Goal: Information Seeking & Learning: Learn about a topic

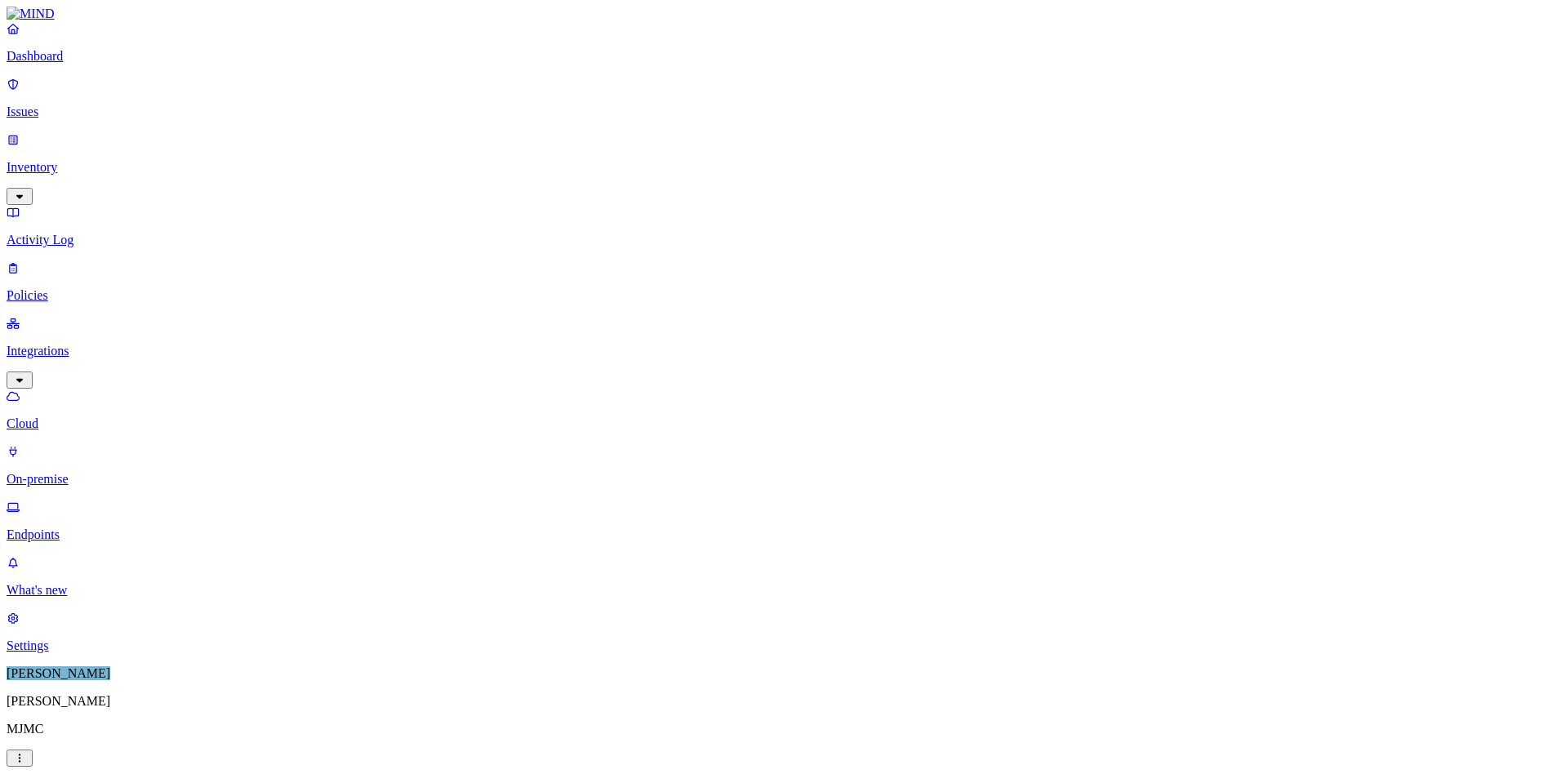
click at [68, 160] on p "Inventory" at bounding box center [784, 167] width 1555 height 15
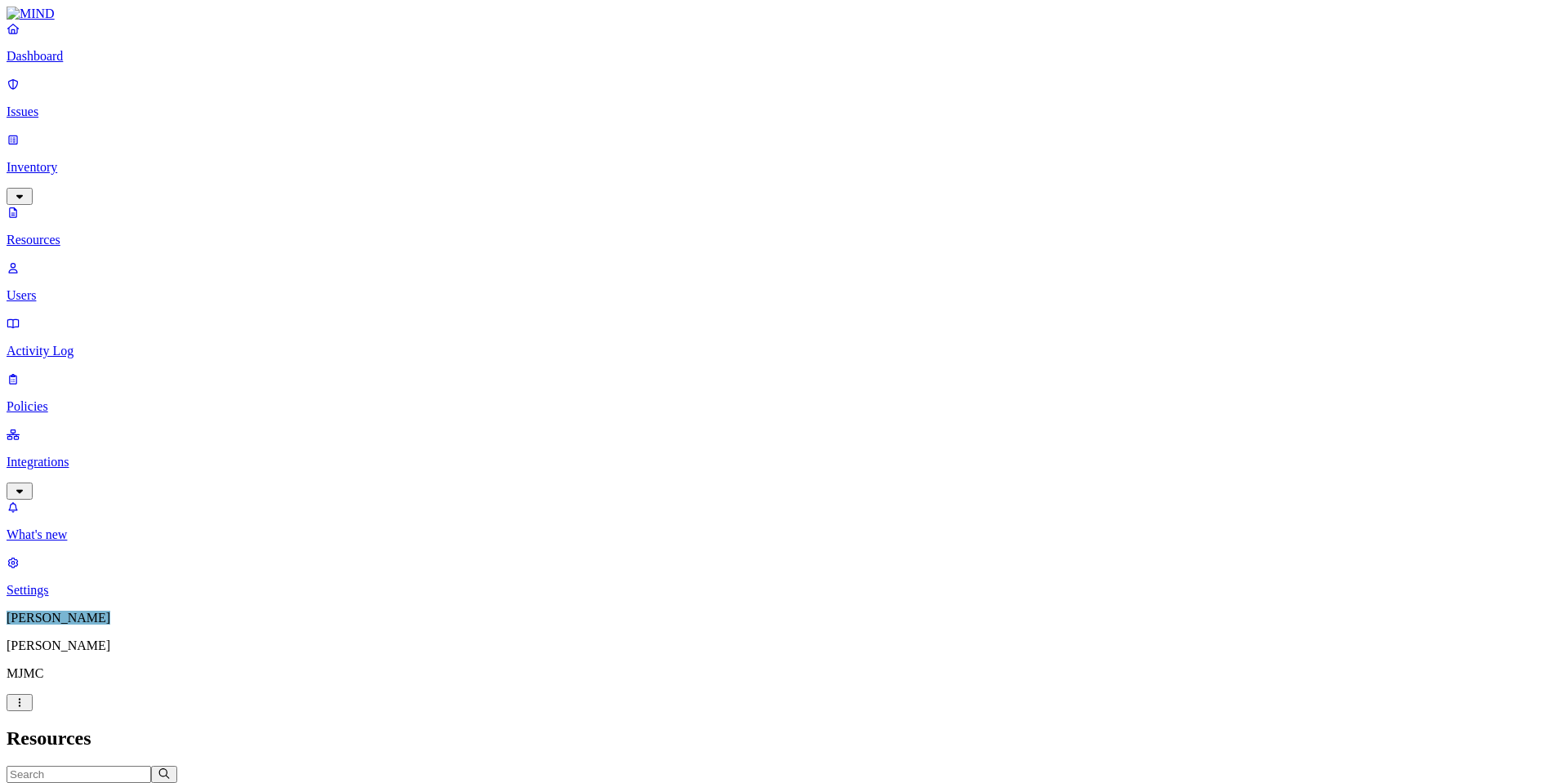
click at [75, 289] on p "Users" at bounding box center [784, 296] width 1555 height 15
click at [151, 766] on input "text" at bounding box center [78, 775] width 144 height 17
click at [151, 766] on input "jmorris" at bounding box center [78, 775] width 144 height 17
type input "jason"
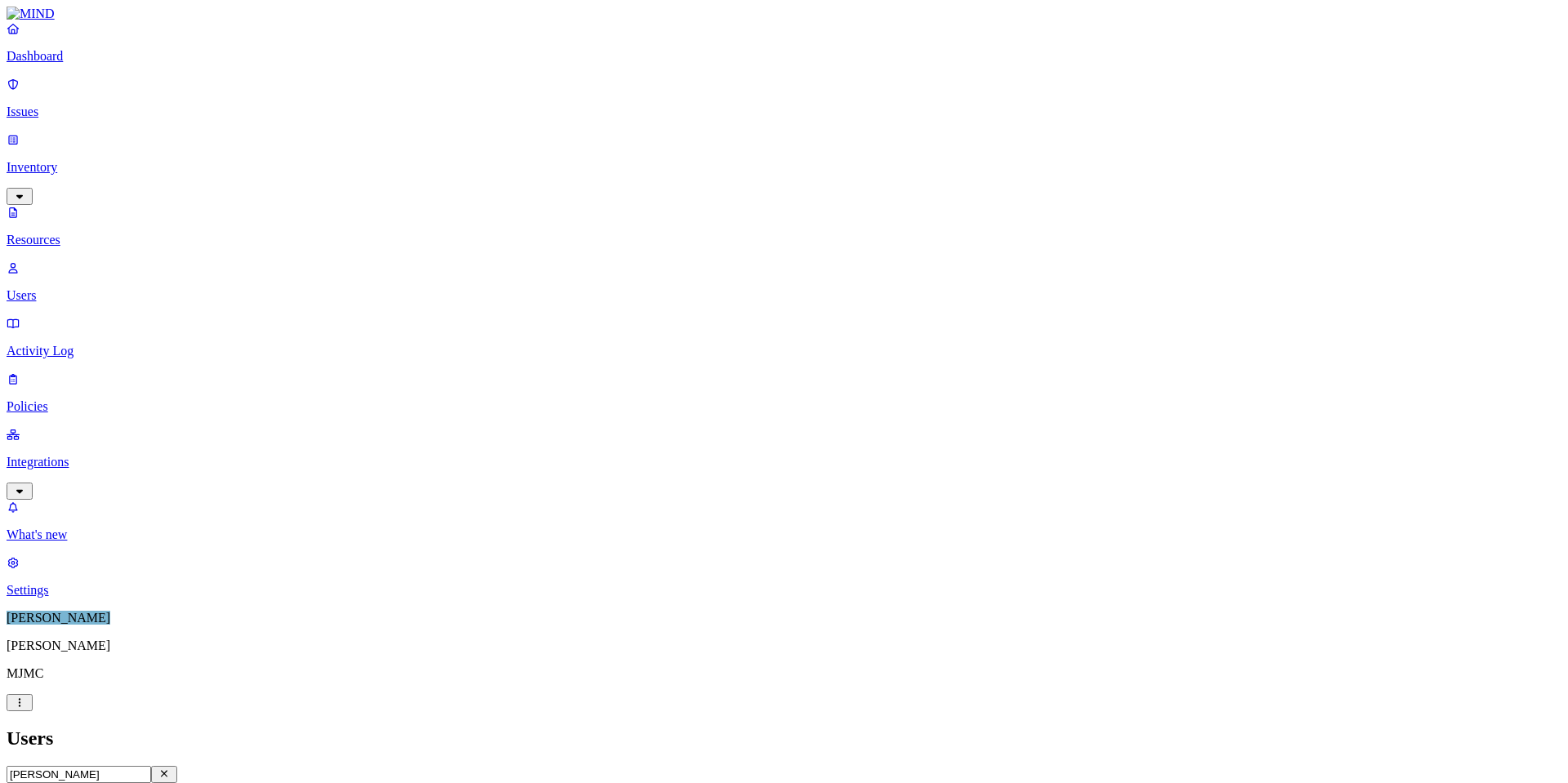
click at [171, 769] on icon "button" at bounding box center [164, 774] width 13 height 10
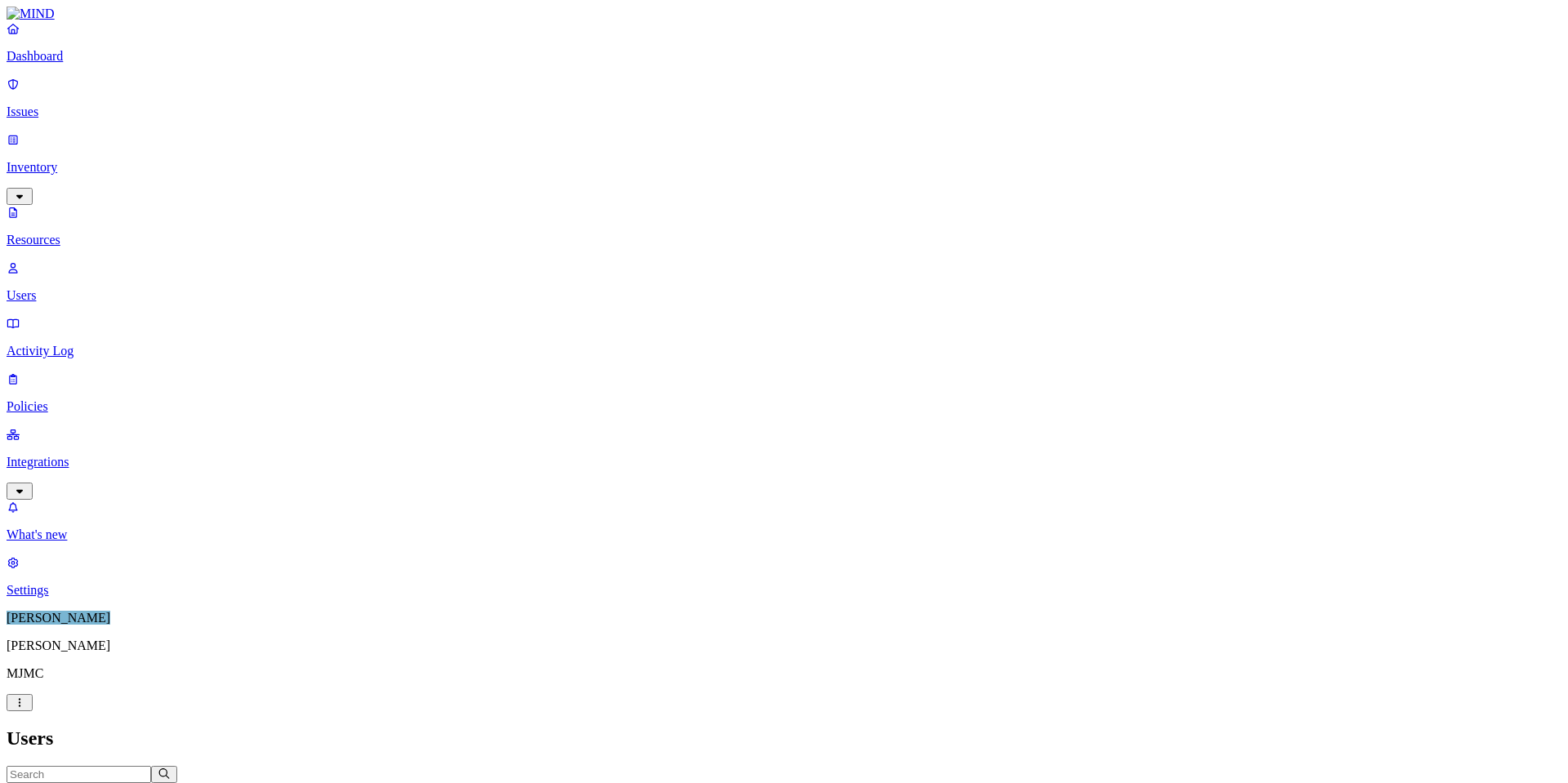
click at [79, 205] on link "Resources" at bounding box center [784, 226] width 1555 height 43
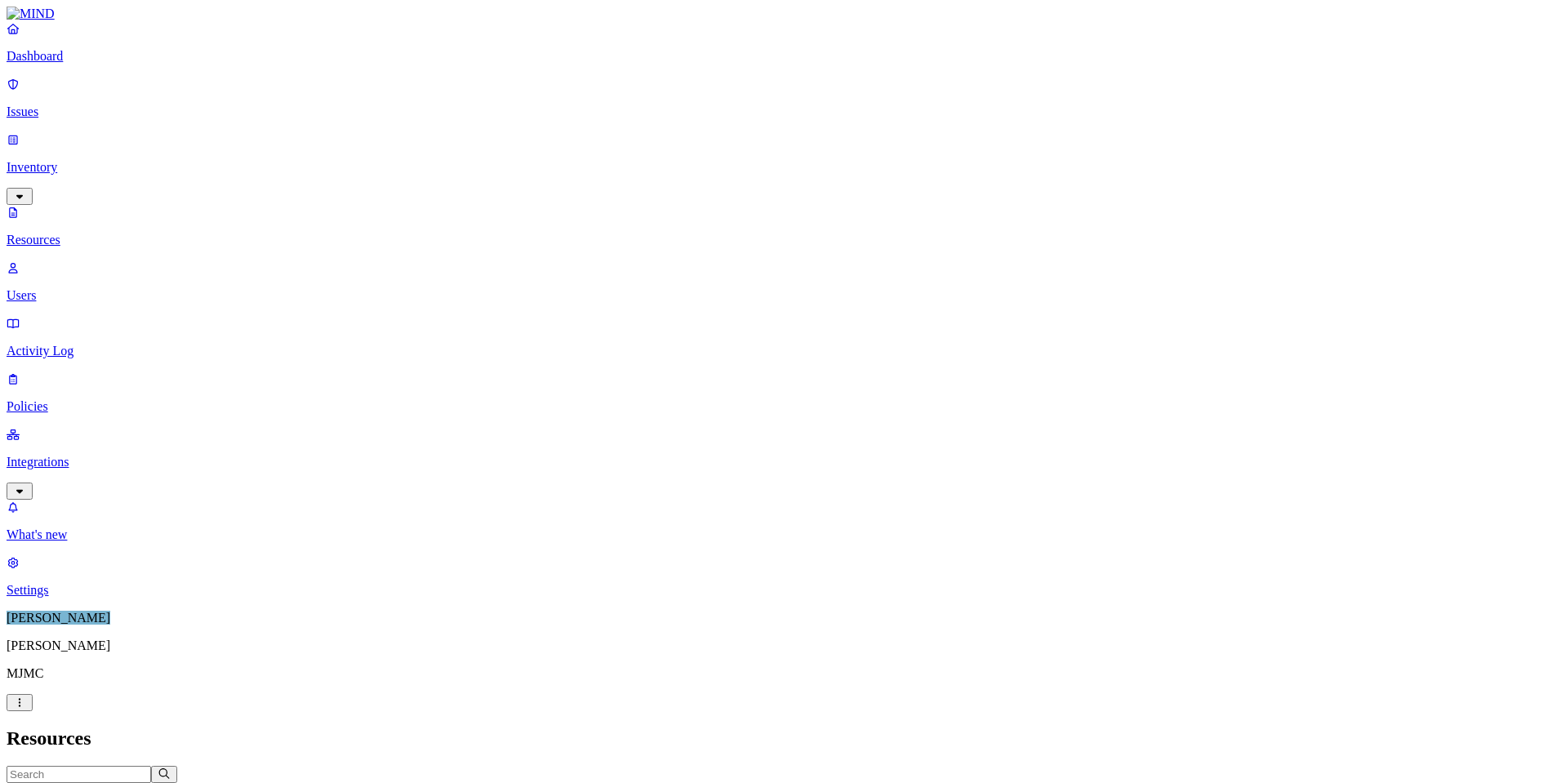
click at [57, 105] on p "Issues" at bounding box center [784, 112] width 1555 height 15
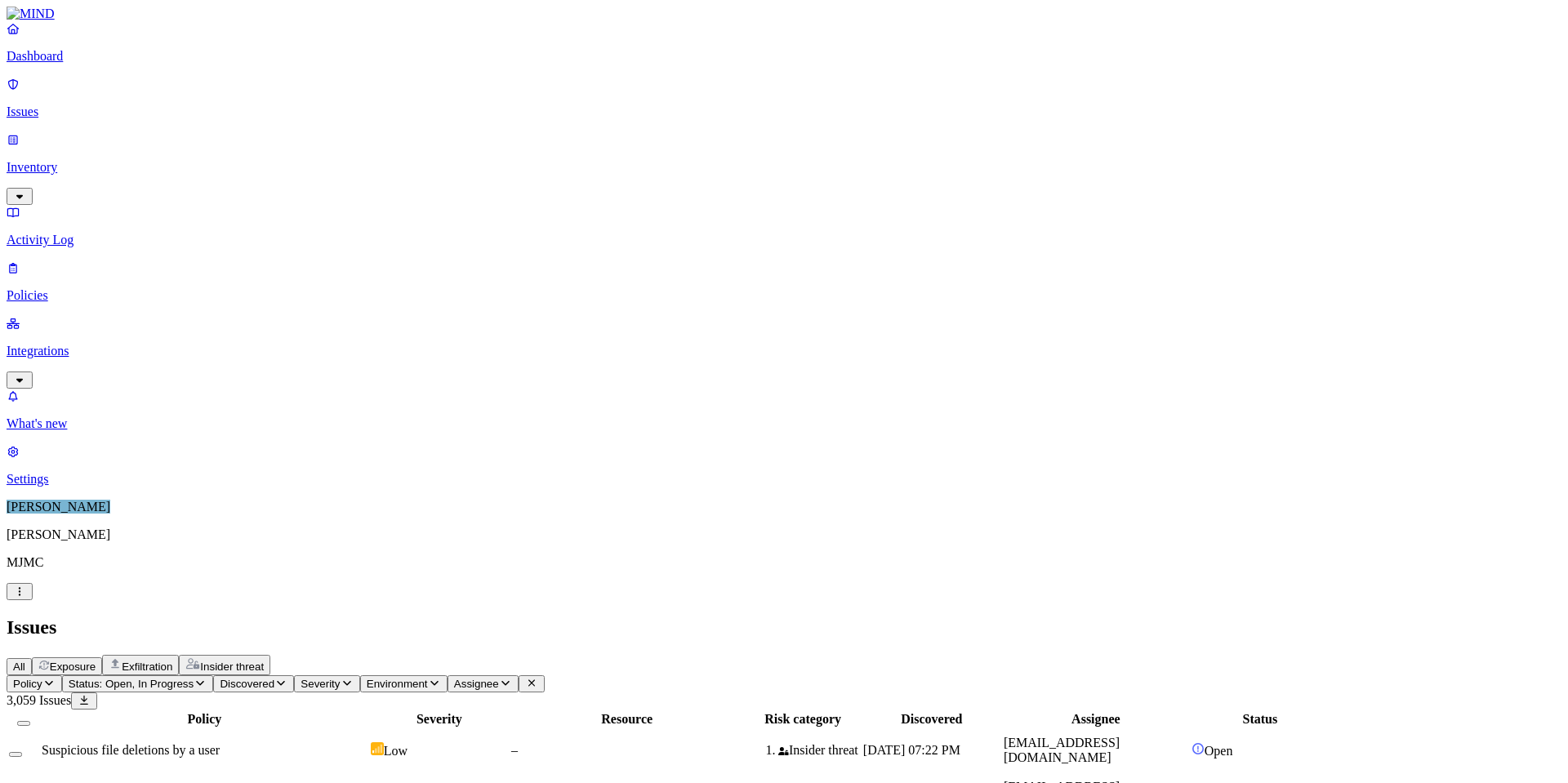
click at [220, 744] on span "Suspicious file deletions by a user" at bounding box center [131, 751] width 178 height 14
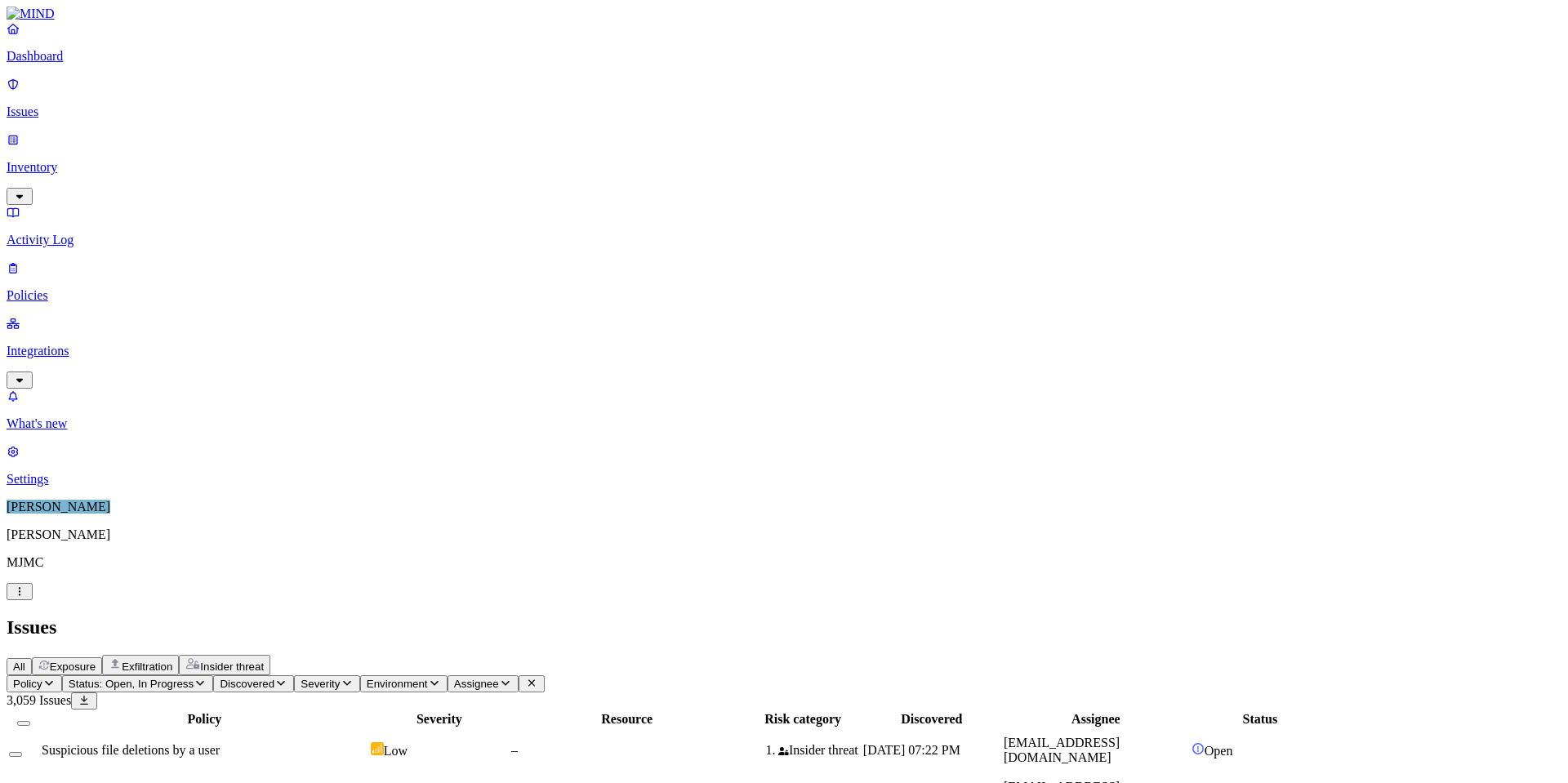
scroll to position [0, 0]
click at [960, 783] on span "Sep 30, 2025, 07:22 PM" at bounding box center [911, 794] width 97 height 14
drag, startPoint x: 1093, startPoint y: 18, endPoint x: 1089, endPoint y: 26, distance: 8.9
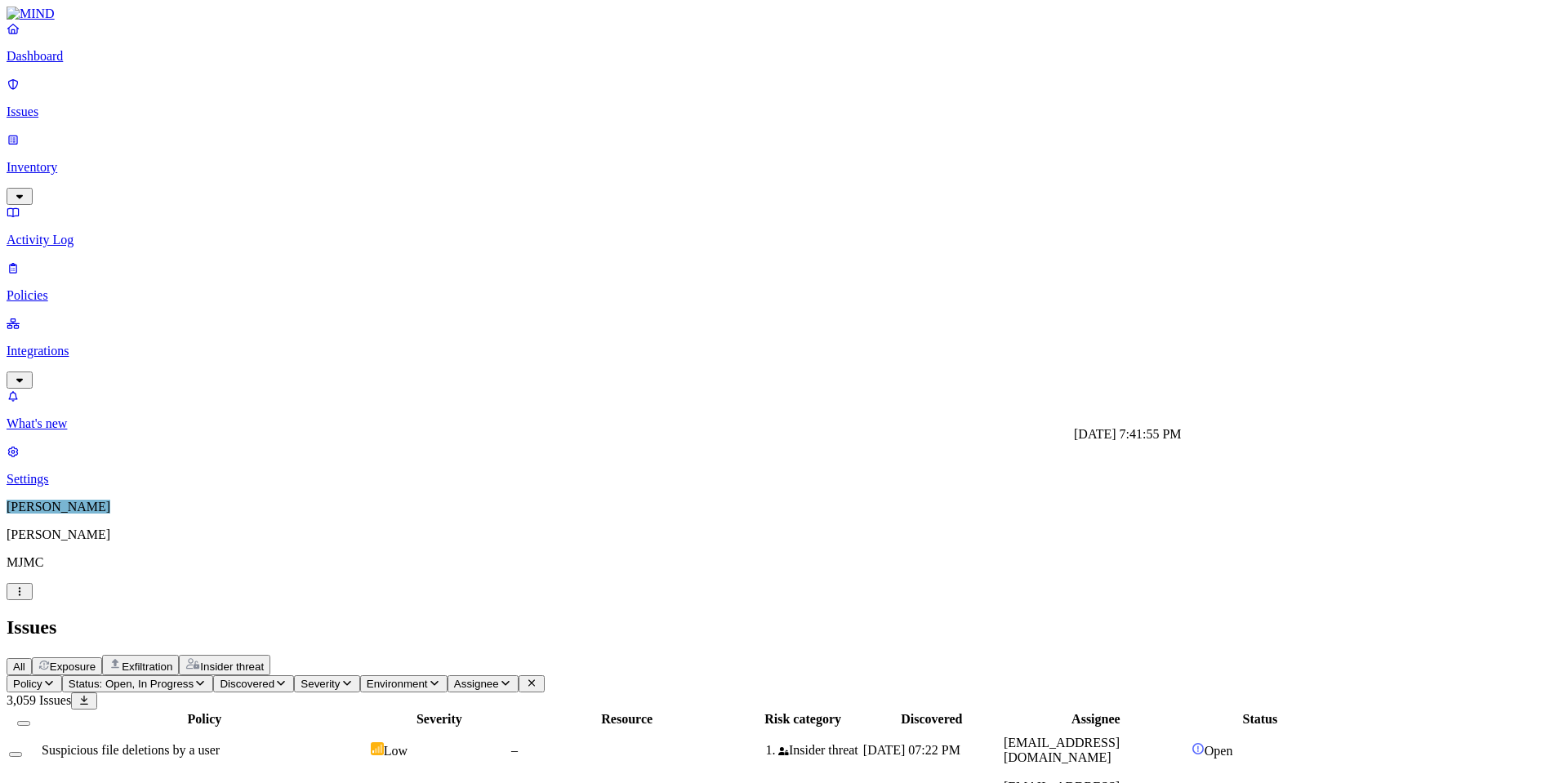
click at [1001, 730] on td "Sep 30, 2025, 07:22 PM" at bounding box center [931, 751] width 139 height 43
